Goal: Transaction & Acquisition: Purchase product/service

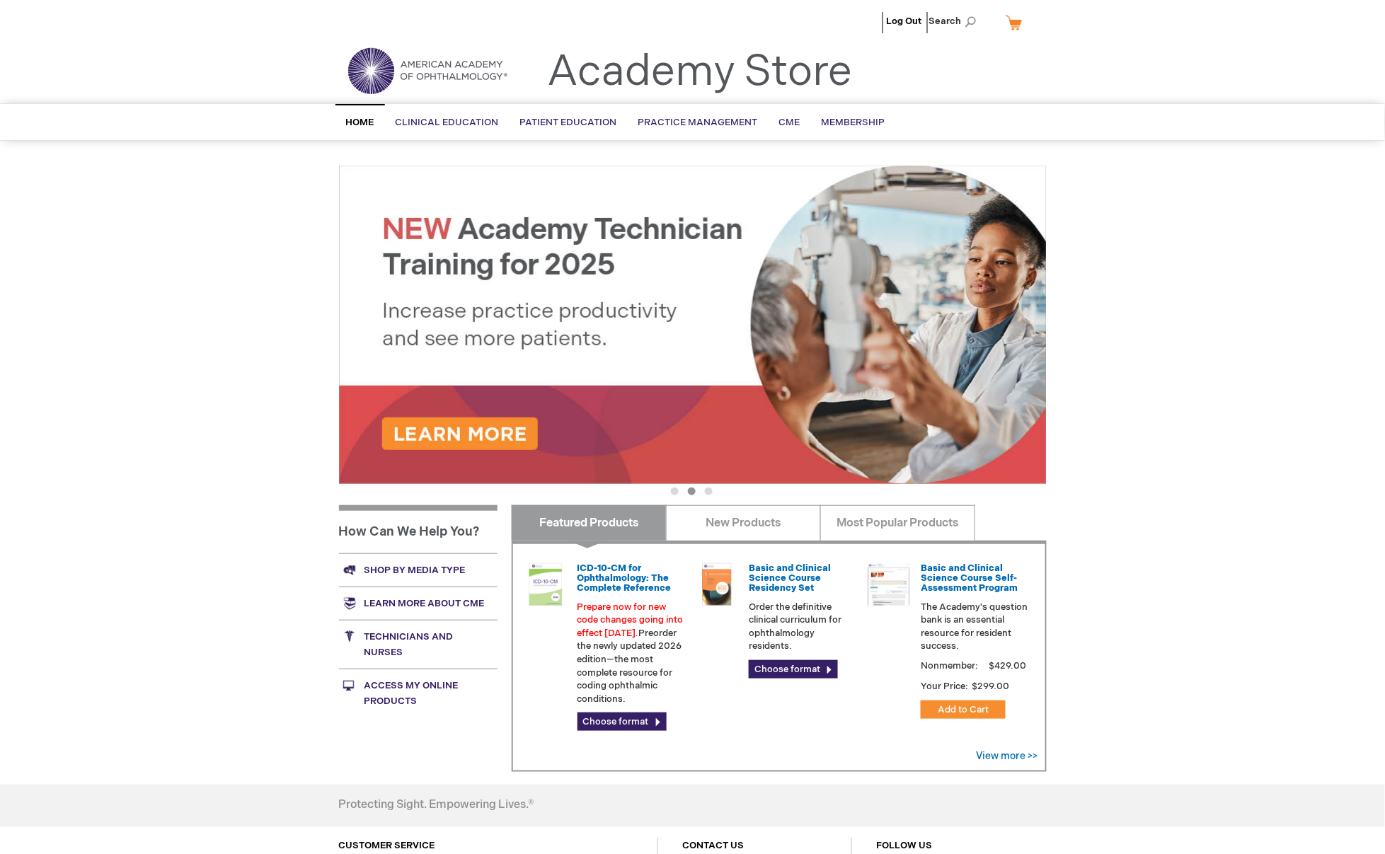
type input "MJTsang"
click at [1118, 256] on div "Log Out Search My Cart CLOSE RECENTLY ADDED ITEM(S) Close There are no items in…" at bounding box center [692, 504] width 1385 height 1009
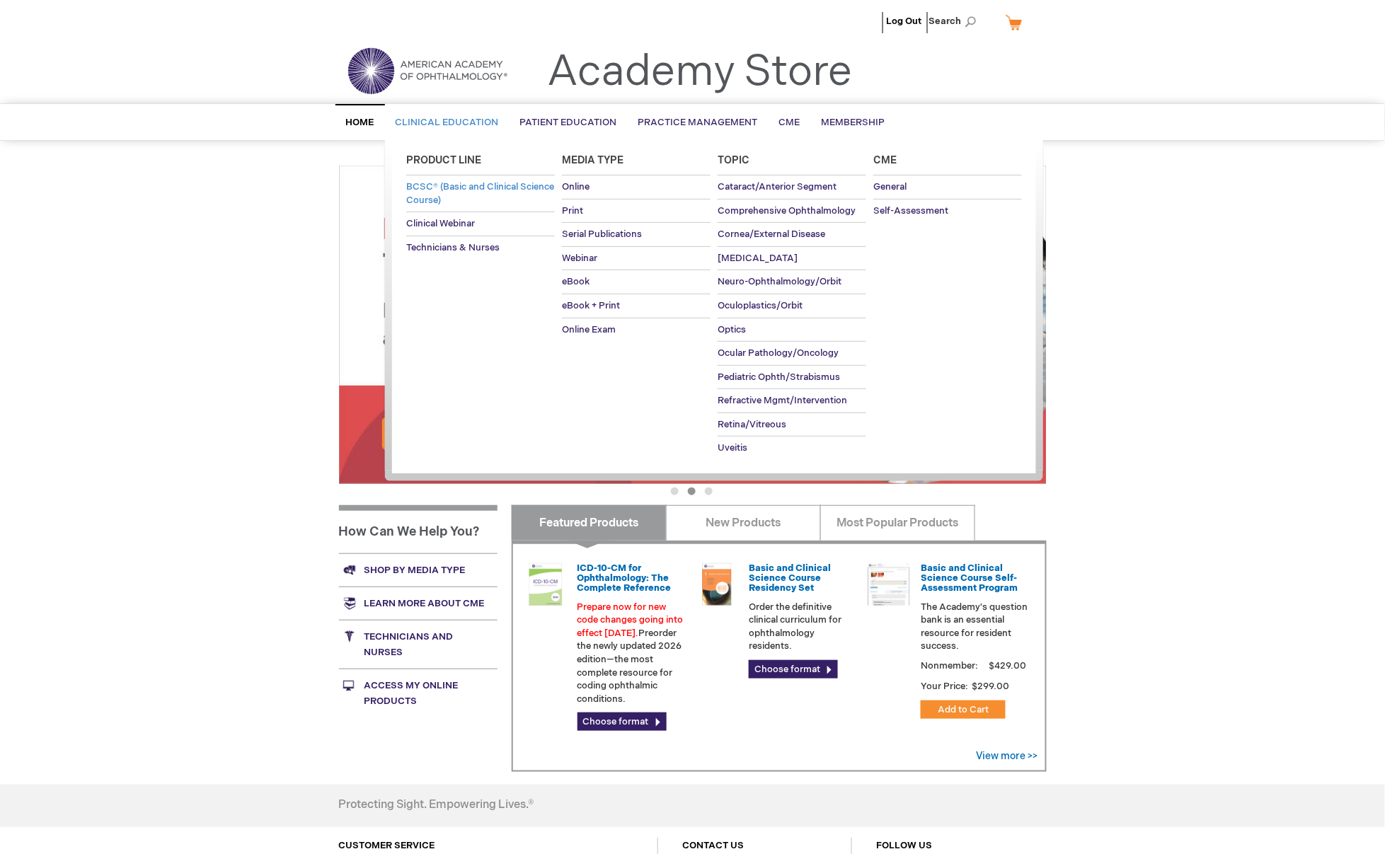
click at [444, 200] on span "BCSC® (Basic and Clinical Science Course)" at bounding box center [480, 193] width 148 height 25
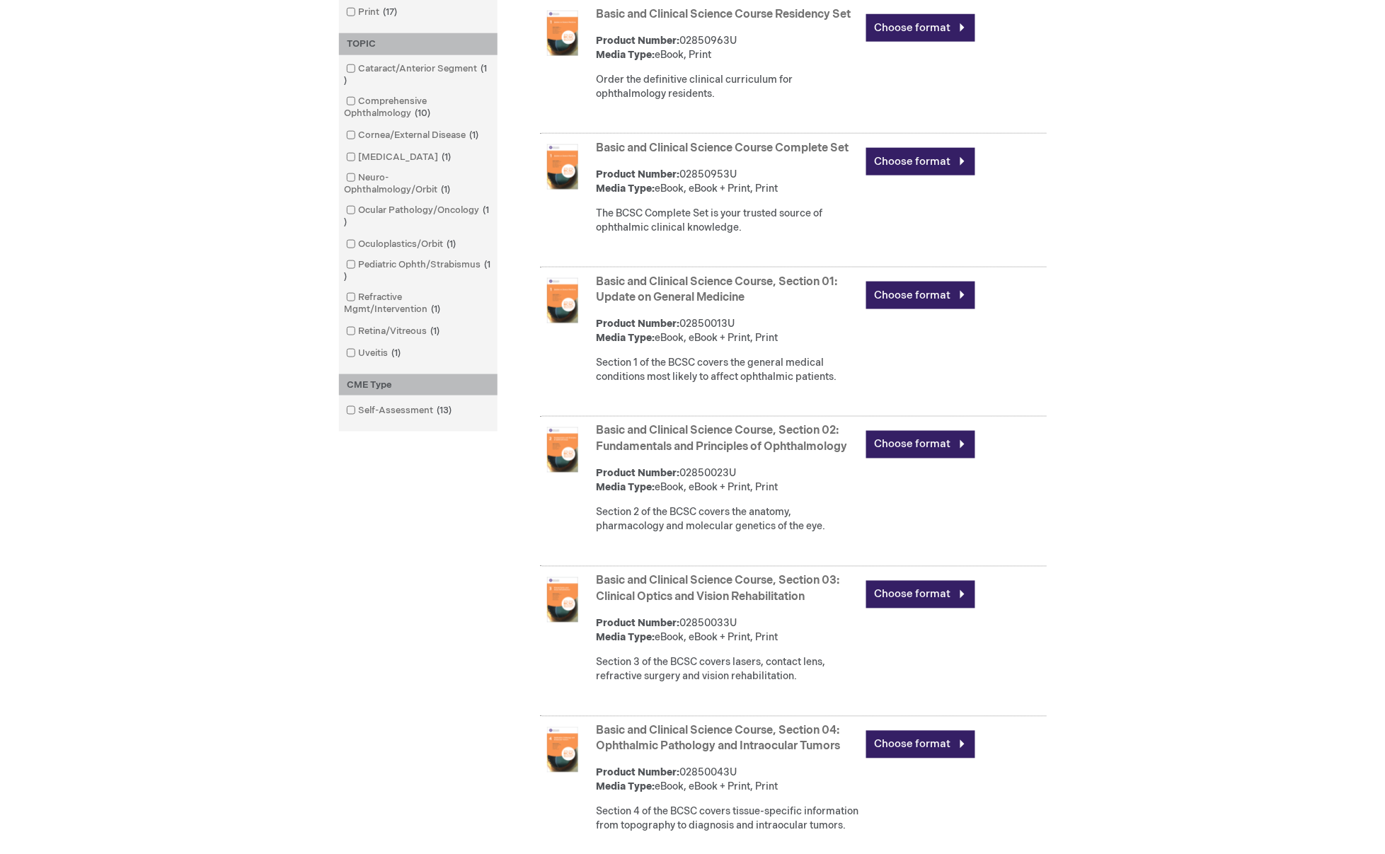
scroll to position [628, 0]
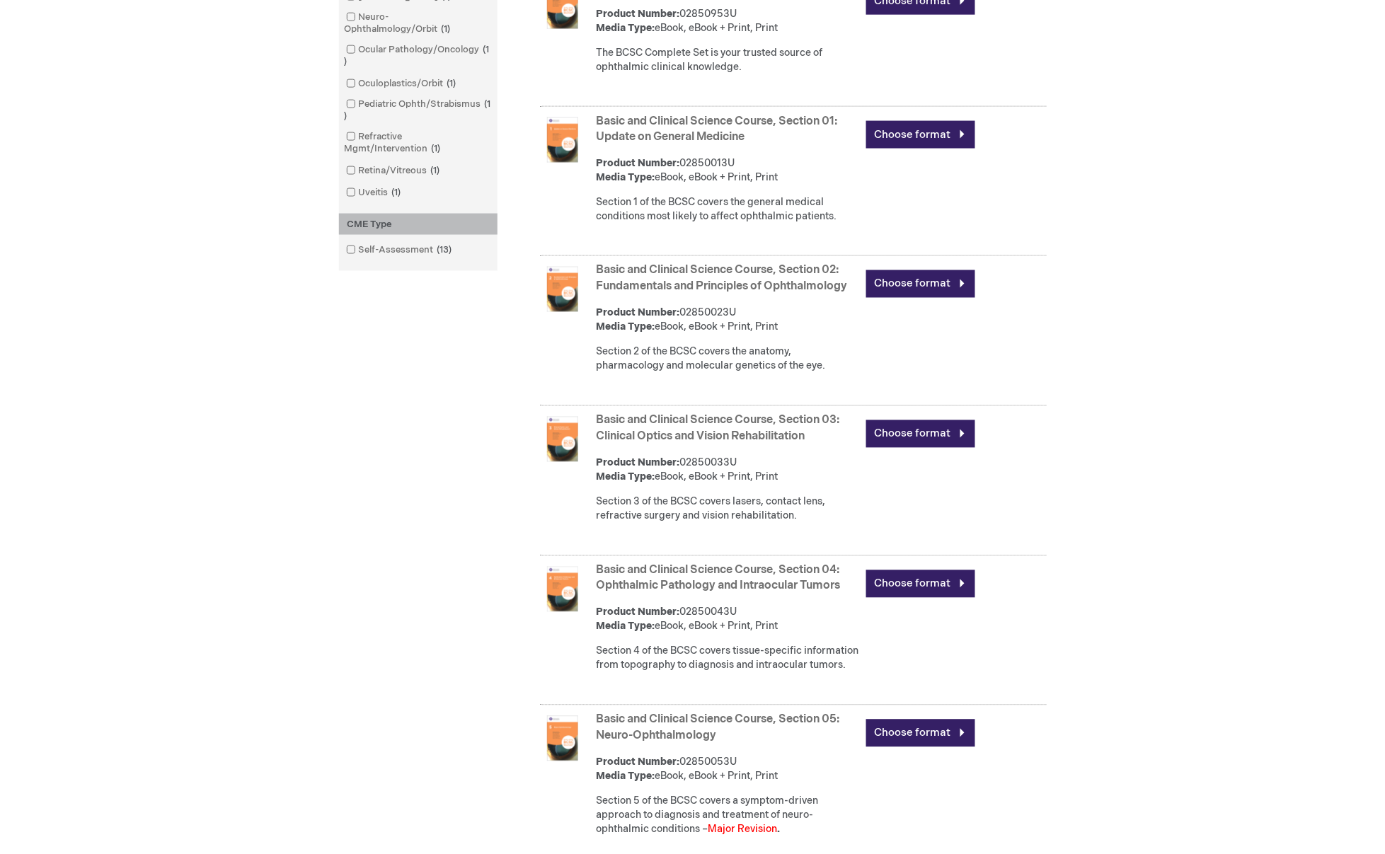
type input "MJTsang"
click at [747, 444] on link "Basic and Clinical Science Course, Section 03: Clinical Optics and Vision Rehab…" at bounding box center [718, 429] width 243 height 30
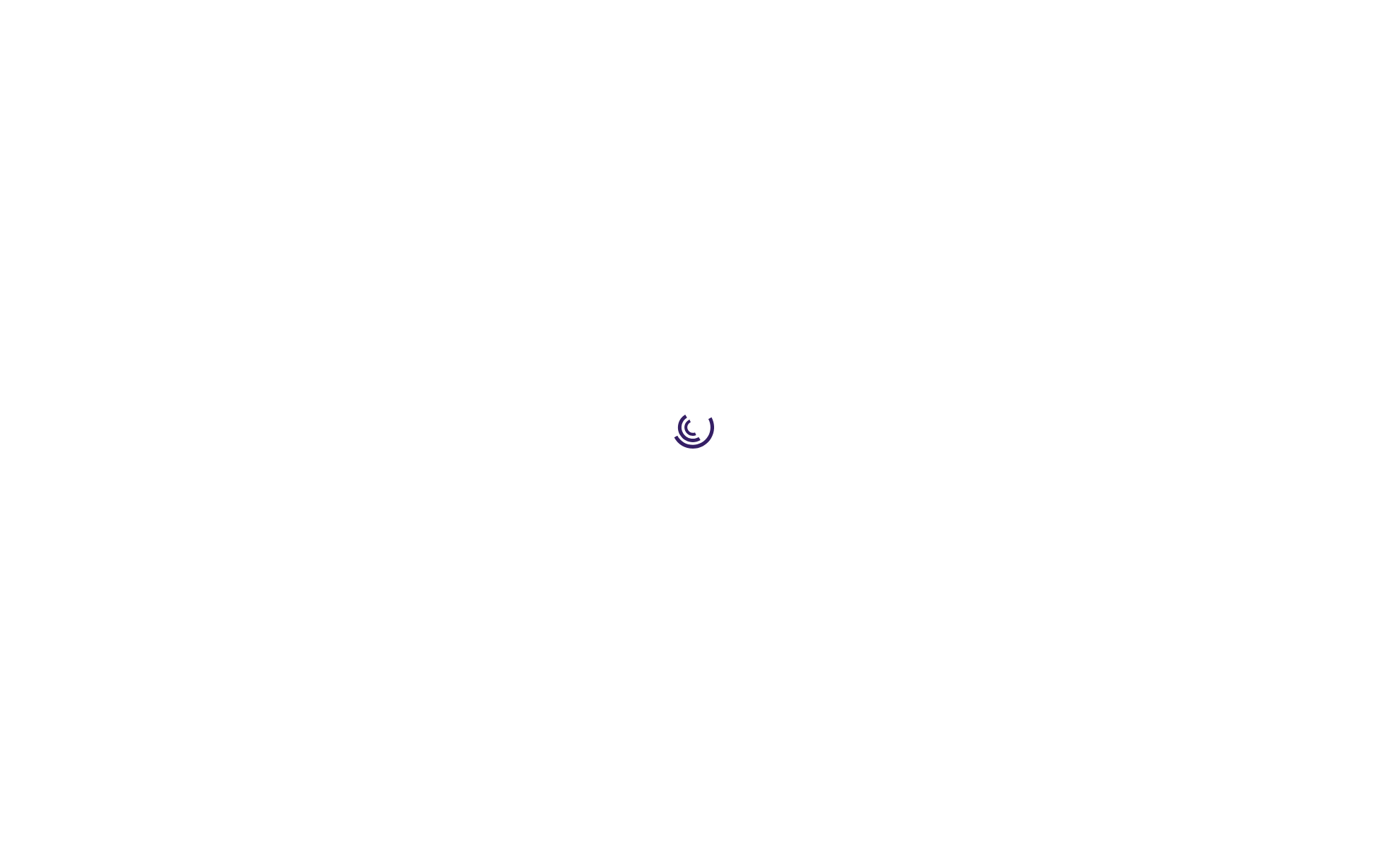
type input "0"
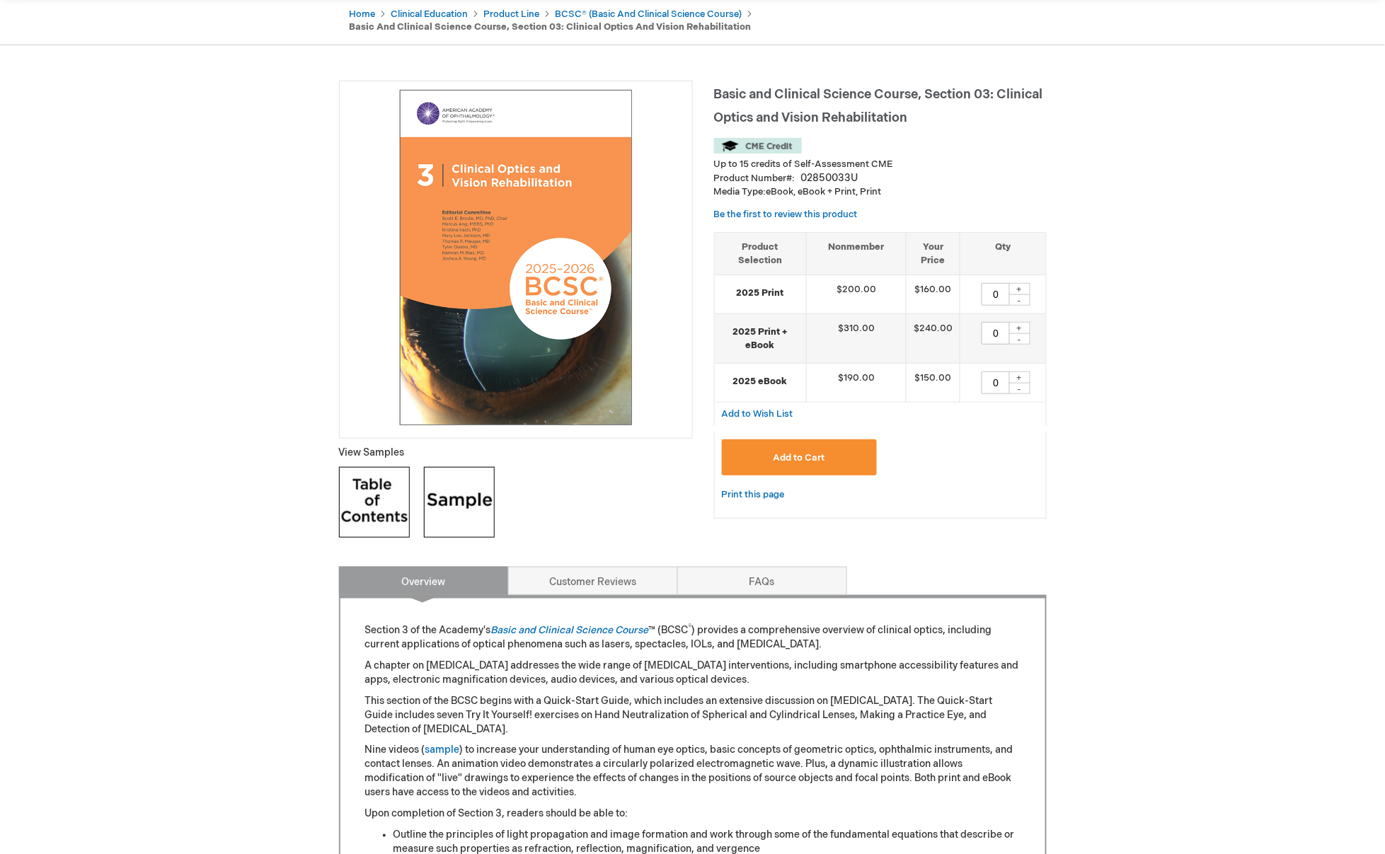
scroll to position [157, 0]
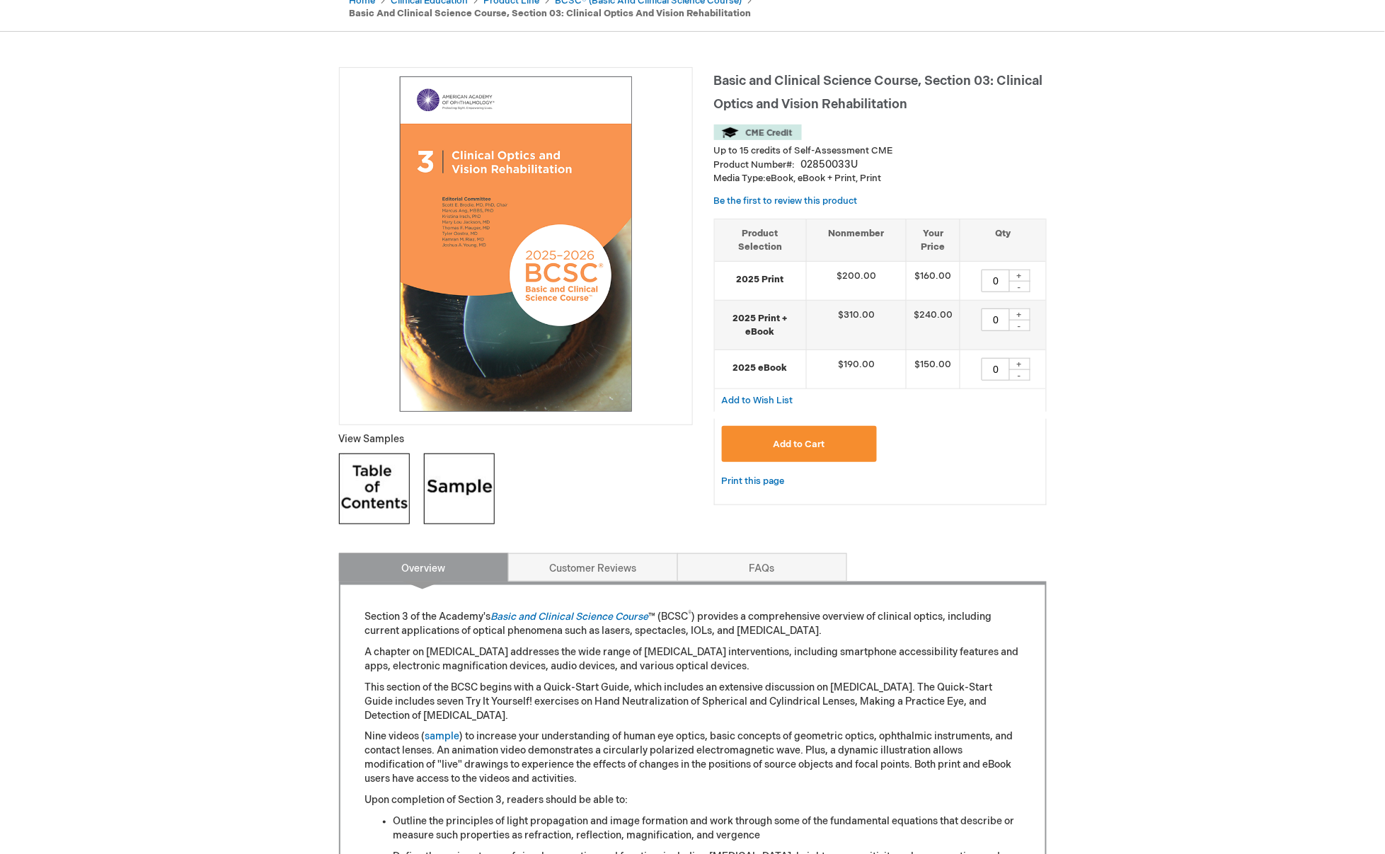
type input "MJTsang"
drag, startPoint x: 858, startPoint y: 163, endPoint x: 800, endPoint y: 168, distance: 57.5
click at [800, 168] on div "Product Number 02850033U" at bounding box center [880, 165] width 333 height 14
copy div "02850033U"
click at [1184, 330] on div "Log Out Search My Cart CLOSE RECENTLY ADDED ITEM(S) Close There are no items in…" at bounding box center [692, 854] width 1385 height 2023
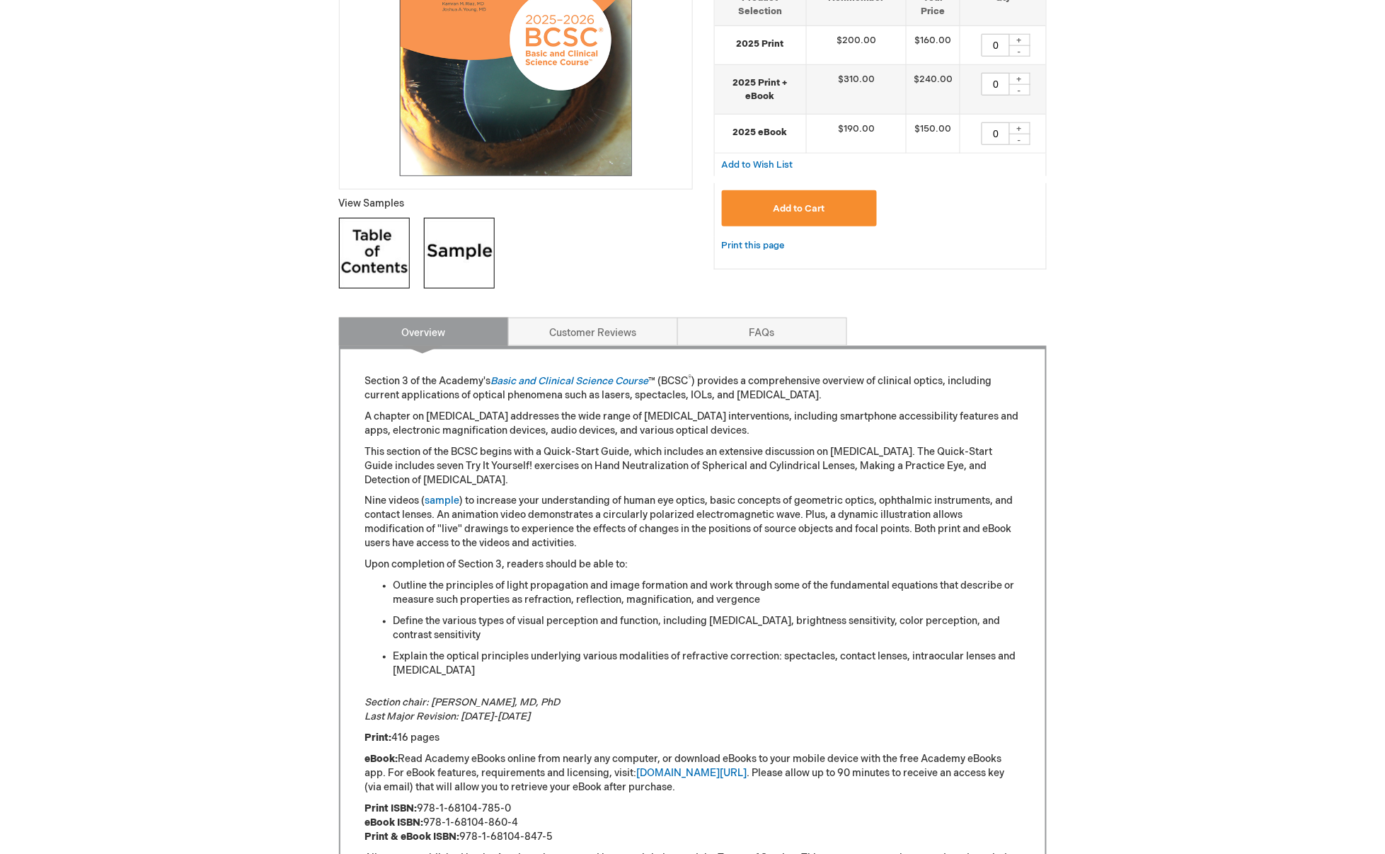
scroll to position [236, 0]
